Goal: Transaction & Acquisition: Purchase product/service

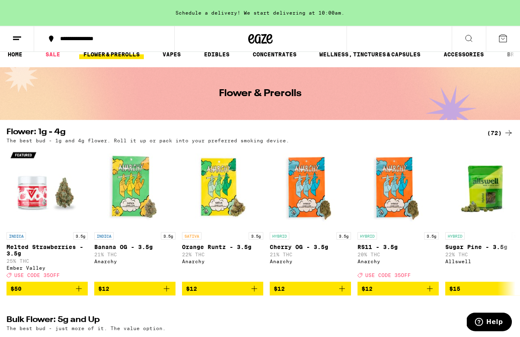
click at [491, 134] on div "(72)" at bounding box center [500, 133] width 26 height 10
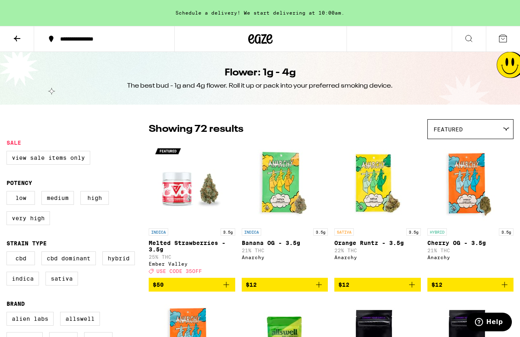
click at [102, 265] on label "Hybrid" at bounding box center [118, 259] width 32 height 14
click at [9, 253] on input "Hybrid" at bounding box center [8, 253] width 0 height 0
checkbox input "true"
click at [39, 286] on label "Indica" at bounding box center [22, 279] width 32 height 14
click at [9, 253] on input "Indica" at bounding box center [8, 253] width 0 height 0
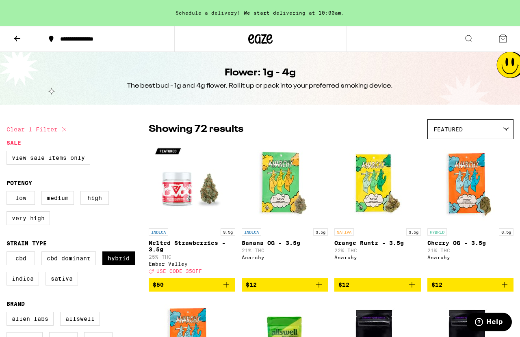
checkbox input "true"
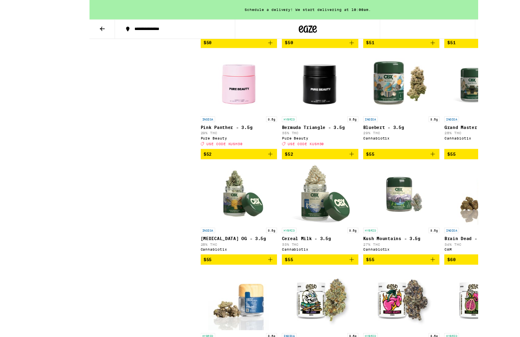
scroll to position [1572, 0]
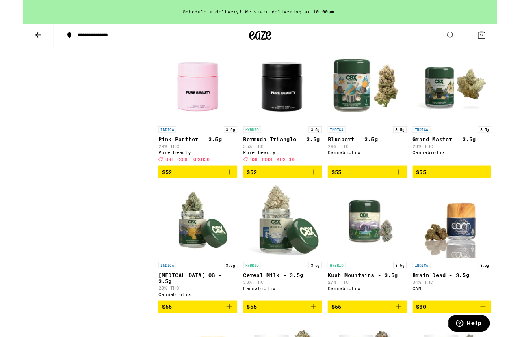
click at [6, 40] on button at bounding box center [17, 39] width 34 height 26
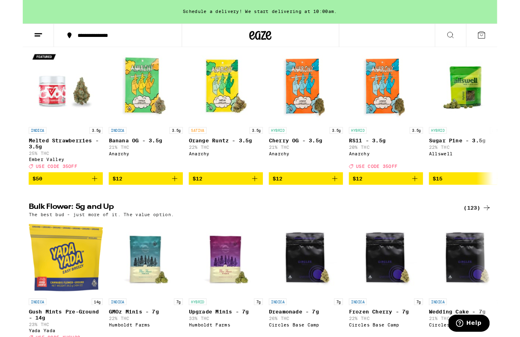
scroll to position [104, 0]
click at [505, 233] on icon at bounding box center [508, 228] width 10 height 10
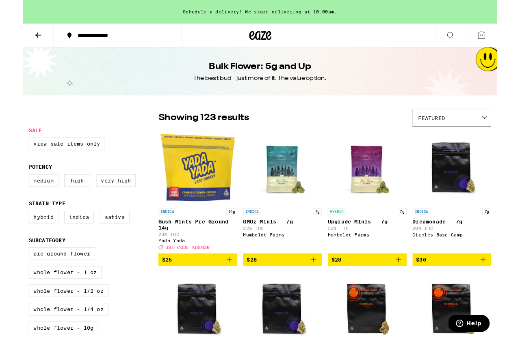
click at [14, 245] on label "Hybrid" at bounding box center [22, 238] width 32 height 14
click at [9, 233] on input "Hybrid" at bounding box center [8, 233] width 0 height 0
checkbox input "true"
click at [74, 245] on label "Indica" at bounding box center [61, 238] width 32 height 14
click at [9, 233] on input "Indica" at bounding box center [8, 233] width 0 height 0
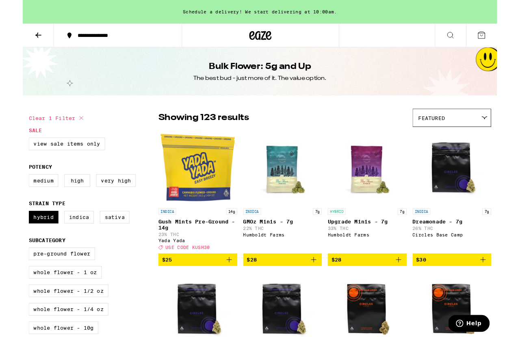
checkbox input "true"
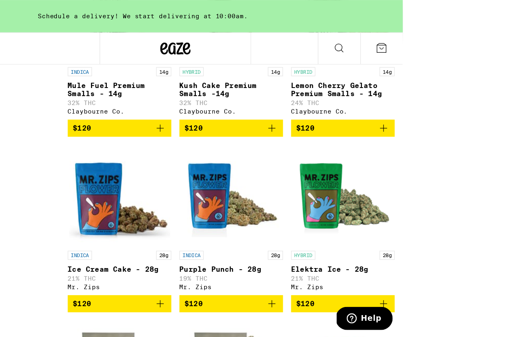
scroll to position [3122, 0]
